Goal: Task Accomplishment & Management: Manage account settings

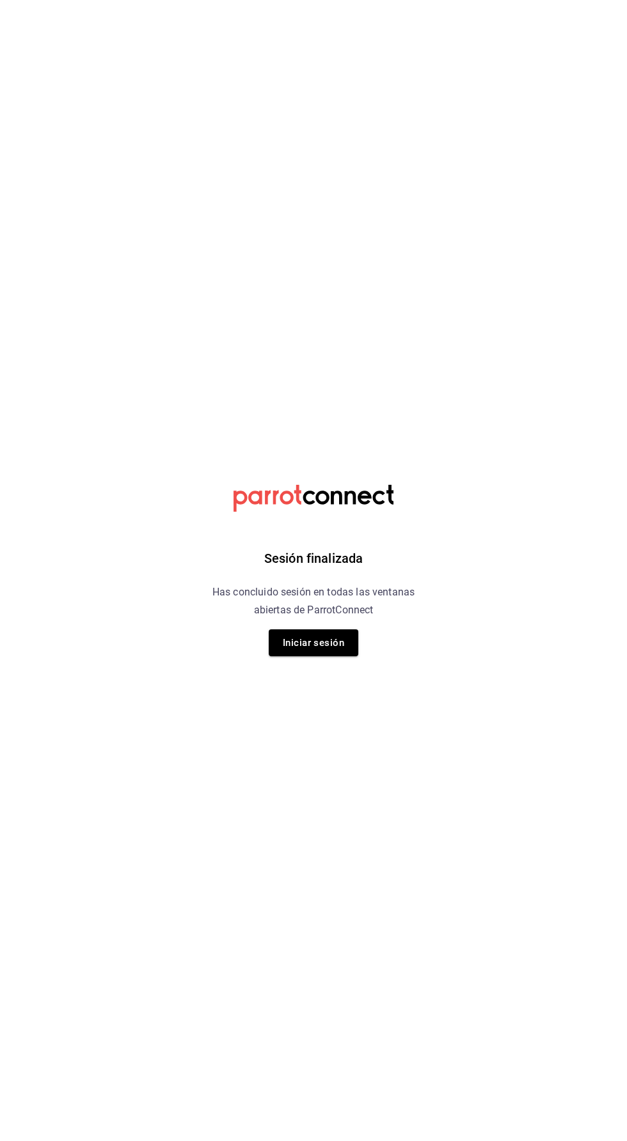
click at [375, 668] on div "Sesión finalizada Has concluido sesión en todas las ventanas abiertas de Parrot…" at bounding box center [313, 570] width 323 height 1141
click at [345, 650] on button "Iniciar sesión" at bounding box center [314, 642] width 90 height 27
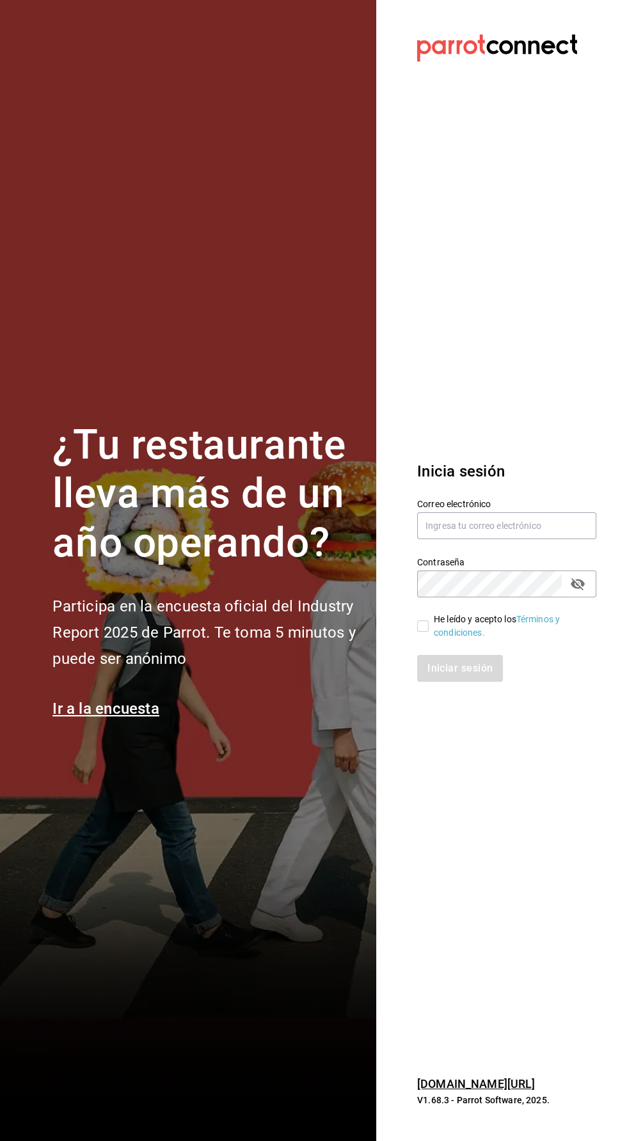
click at [547, 566] on label "Contraseña" at bounding box center [506, 561] width 179 height 9
type input "[PERSON_NAME][EMAIL_ADDRESS][PERSON_NAME][DOMAIN_NAME]"
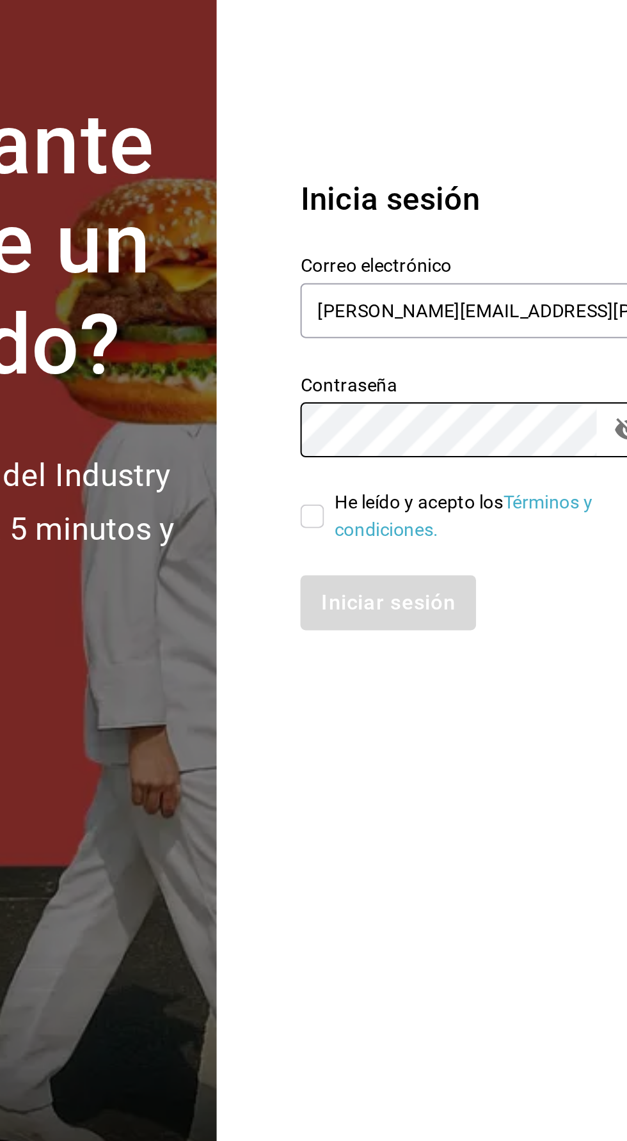
click at [418, 632] on input "He leído y acepto los Términos y condiciones." at bounding box center [423, 626] width 12 height 12
checkbox input "true"
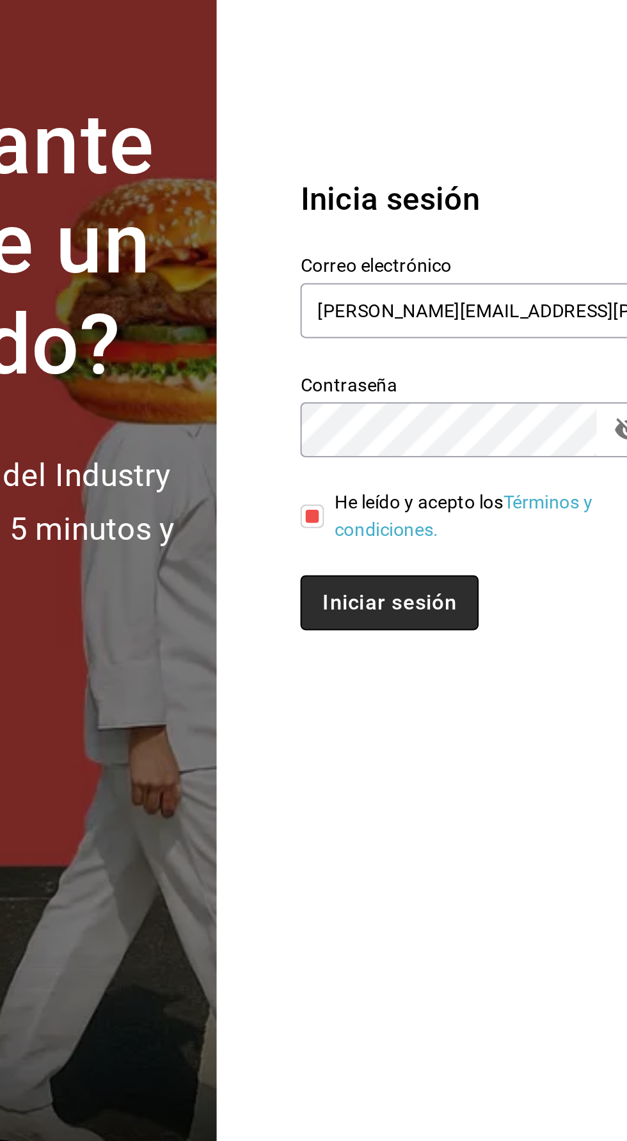
click at [475, 682] on button "Iniciar sesión" at bounding box center [460, 668] width 87 height 27
